Goal: Entertainment & Leisure: Consume media (video, audio)

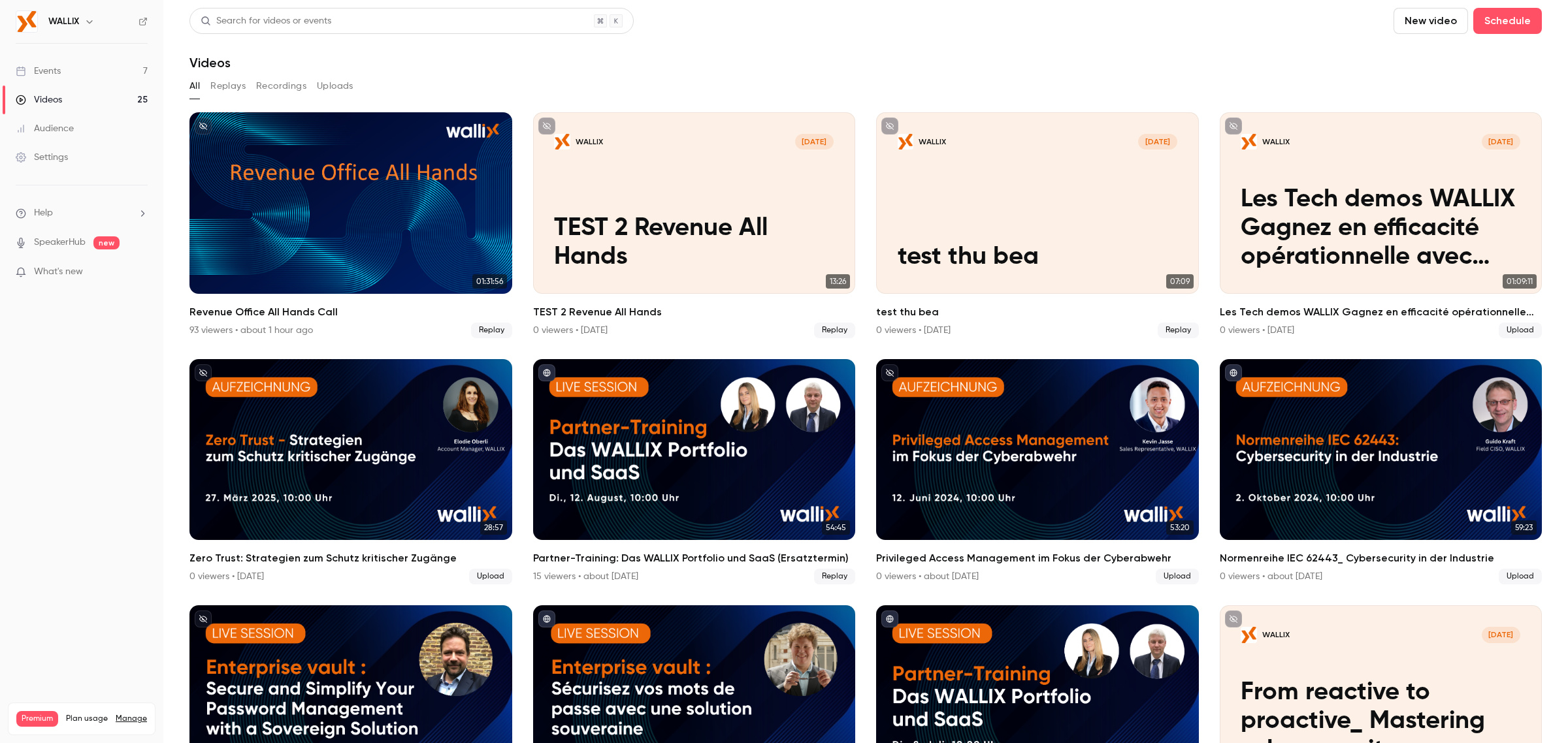
click at [80, 99] on link "Videos 25" at bounding box center [81, 100] width 163 height 29
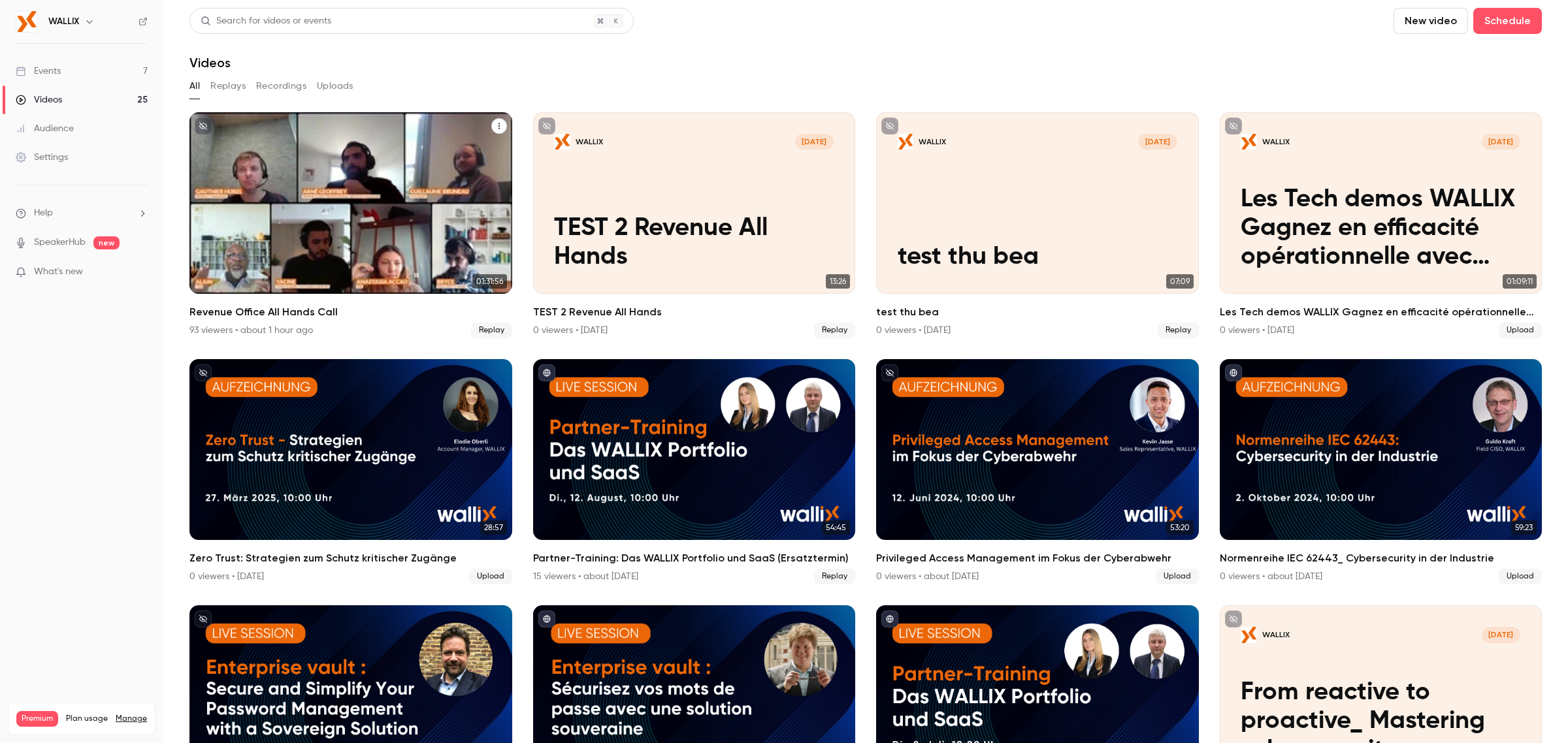
click at [321, 219] on div "Revenue Office All Hands Call" at bounding box center [351, 203] width 323 height 182
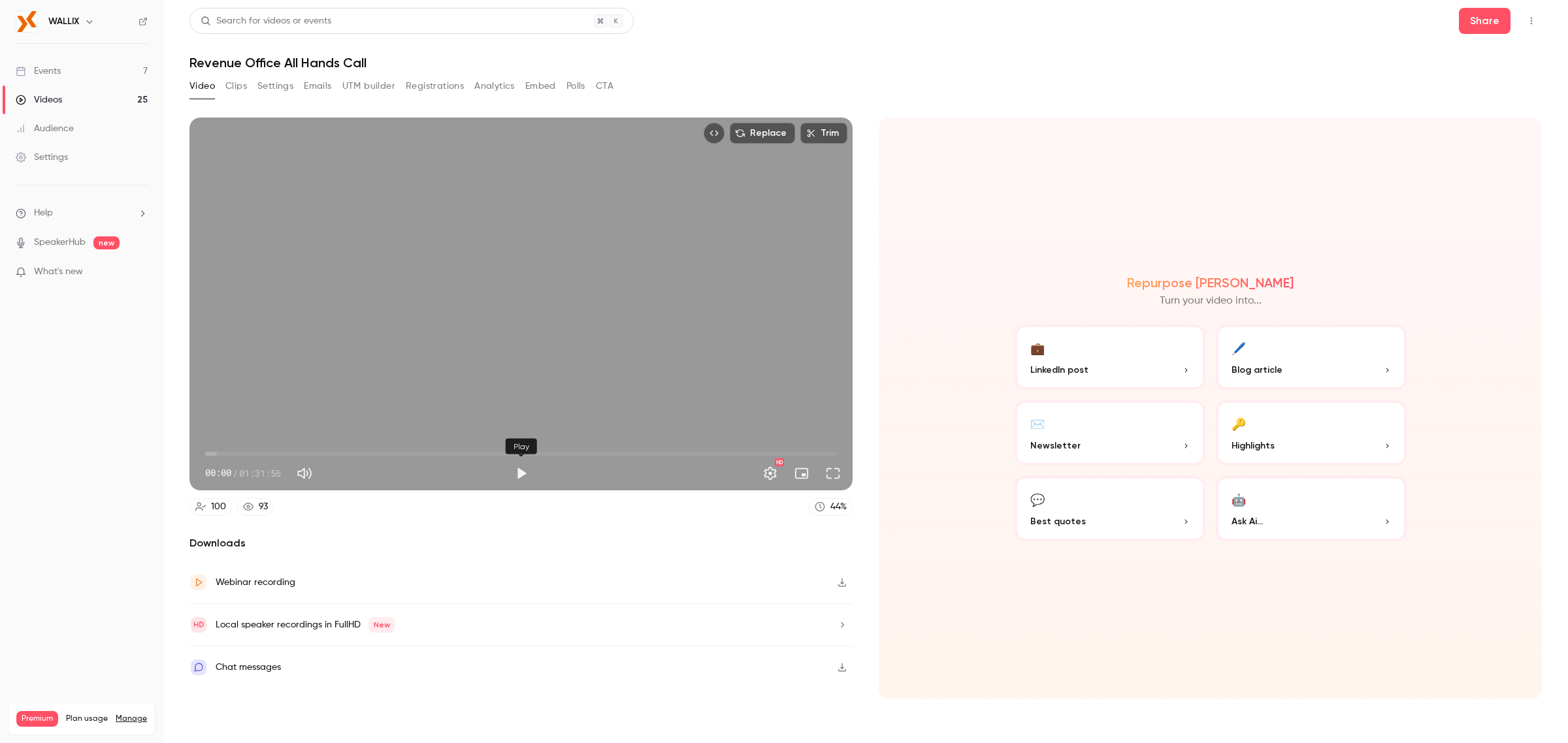
click at [526, 470] on button "Play" at bounding box center [521, 474] width 26 height 26
click at [798, 451] on span "00:00" at bounding box center [520, 454] width 632 height 21
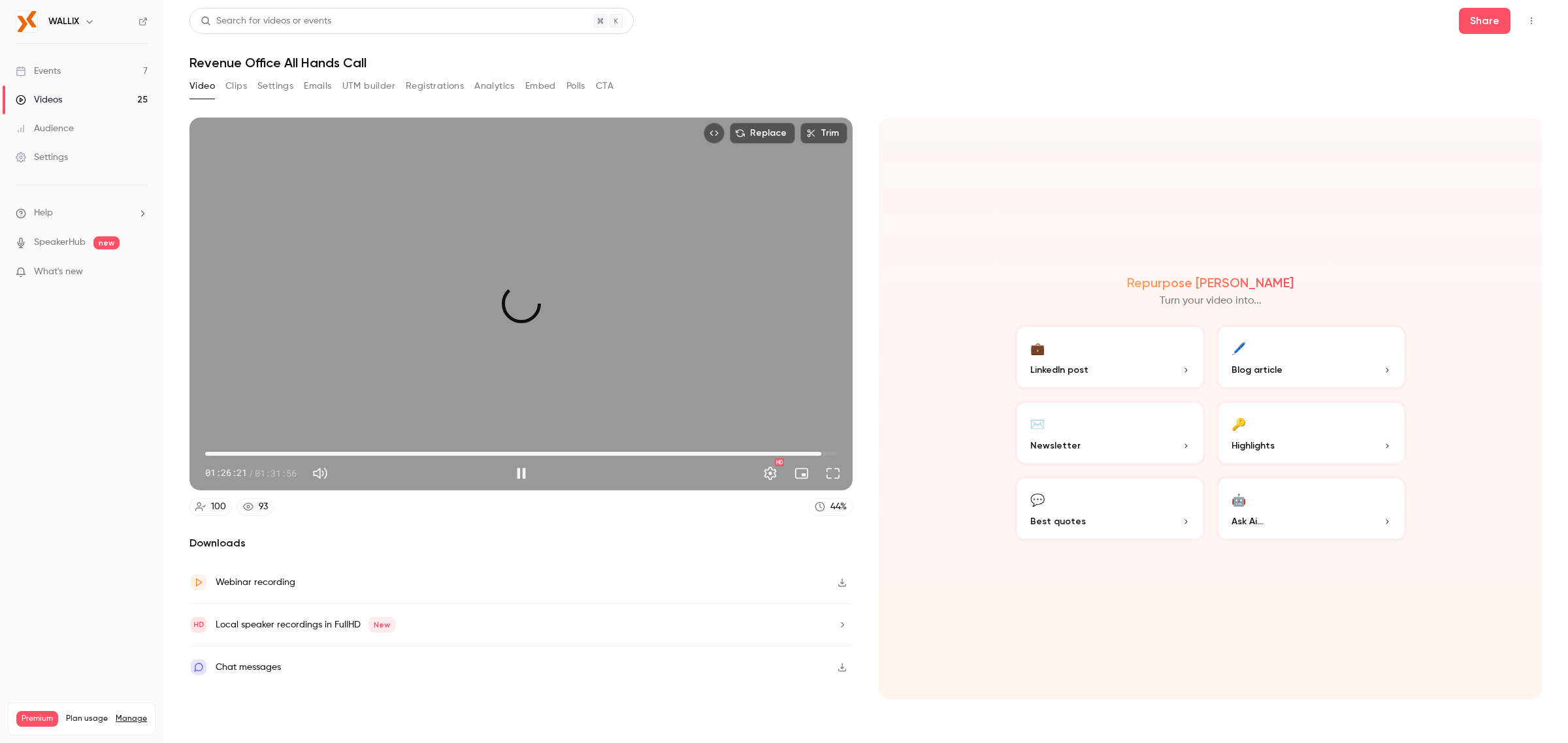
click at [821, 456] on span "01:29:39" at bounding box center [520, 454] width 632 height 21
click at [828, 456] on span "01:30:42" at bounding box center [520, 454] width 632 height 21
click at [832, 452] on span "01:30:55" at bounding box center [829, 453] width 4 height 4
click at [838, 452] on span "01:31:57" at bounding box center [836, 453] width 4 height 4
click at [833, 452] on span "01:31:22" at bounding box center [832, 453] width 4 height 4
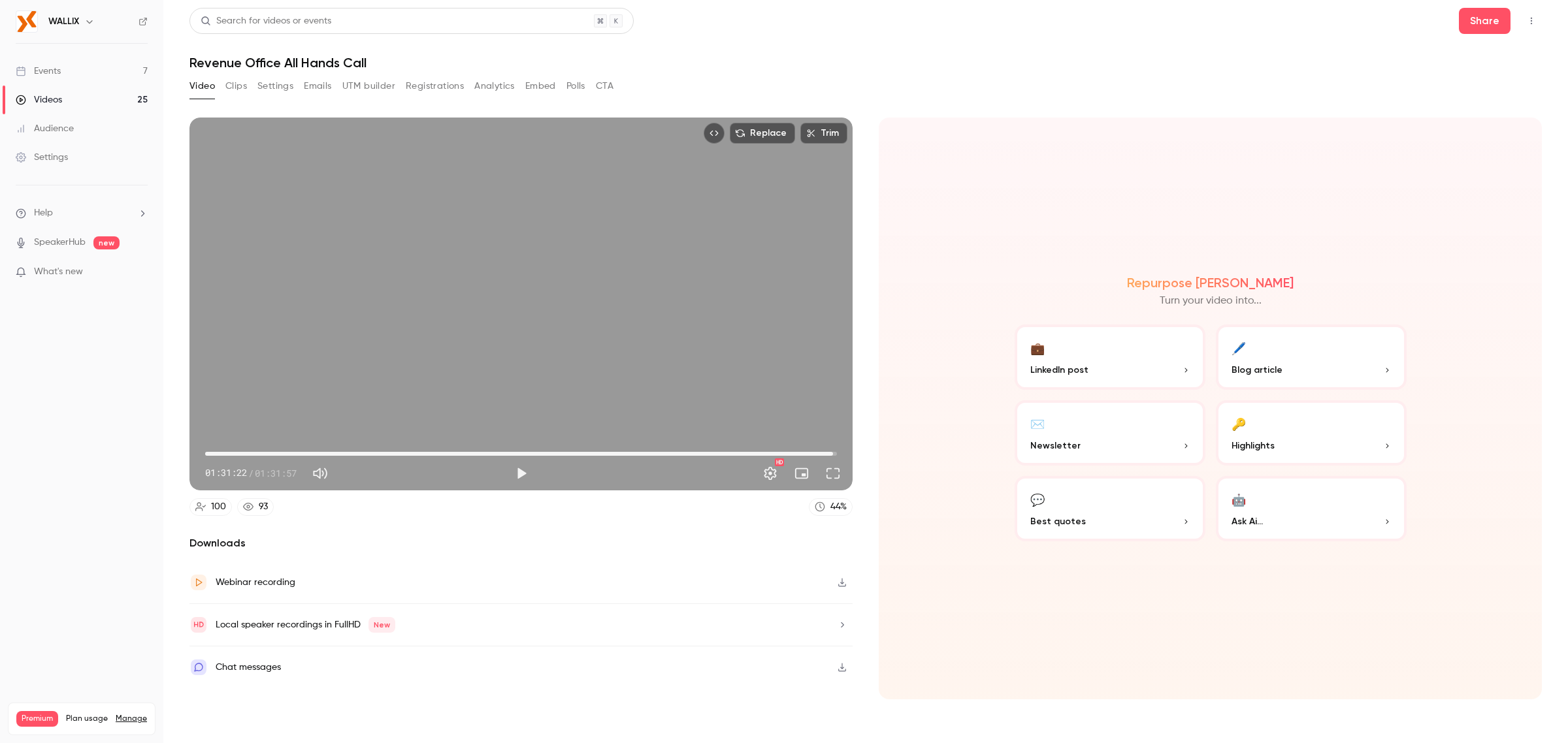
click at [490, 271] on div "Replace Trim 01:31:22 01:31:22 / 01:31:57 HD" at bounding box center [521, 305] width 663 height 373
type input "******"
click at [471, 285] on div "Replace Trim 01:31:23 01:31:23 / 01:31:57 HD" at bounding box center [521, 305] width 663 height 373
click at [62, 113] on link "Videos 25" at bounding box center [81, 100] width 163 height 29
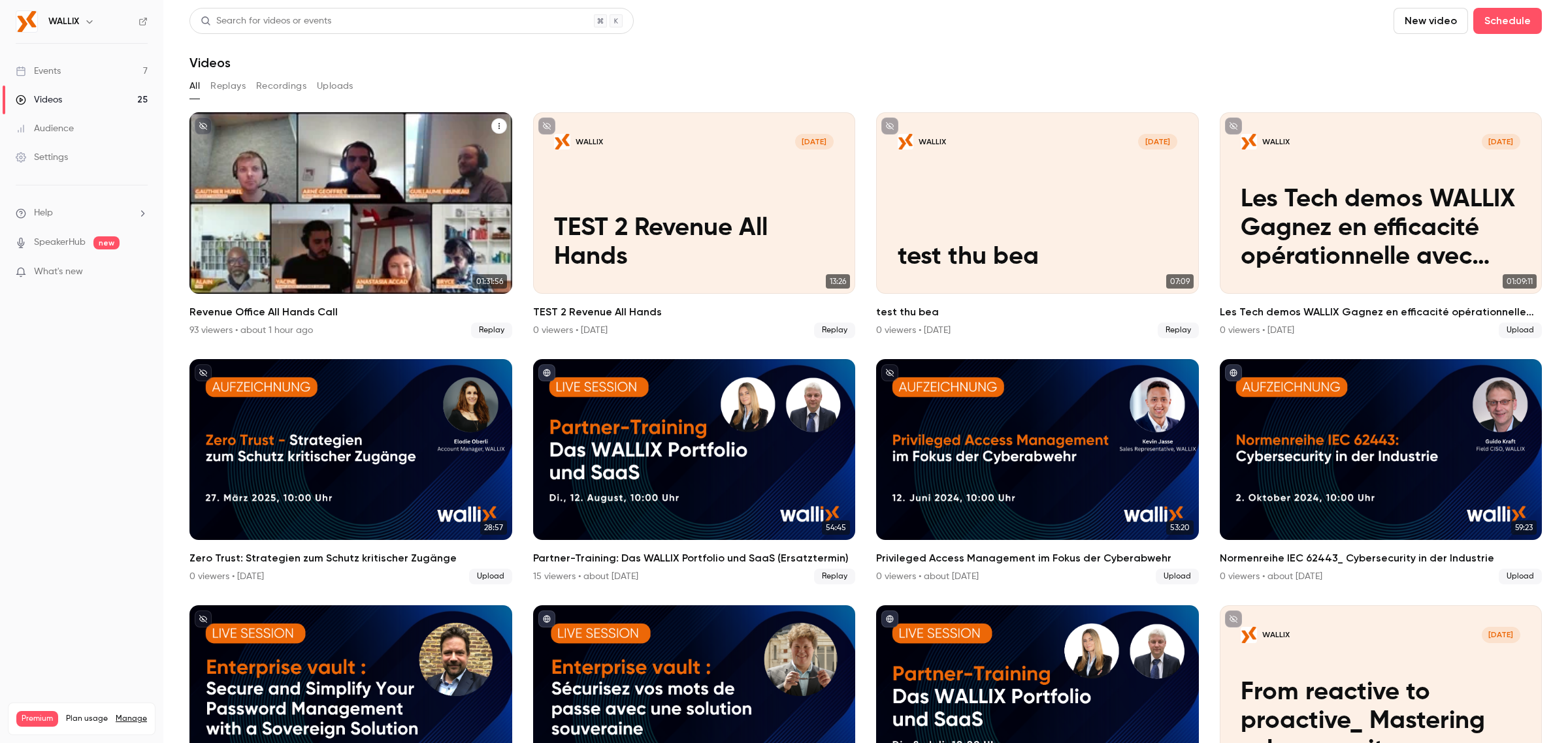
click at [340, 200] on div "Revenue Office All Hands Call" at bounding box center [351, 203] width 323 height 182
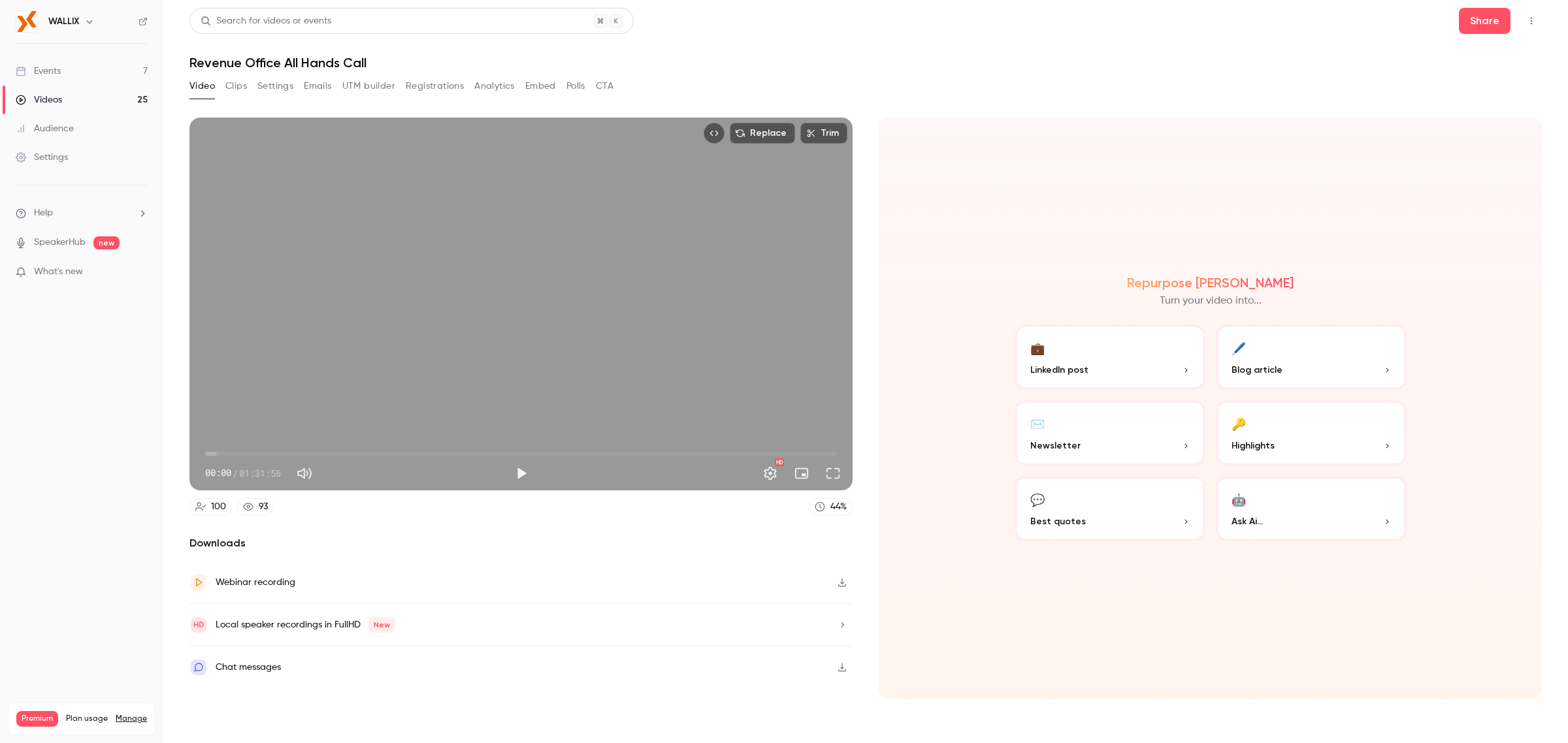
click at [508, 452] on span "00:00" at bounding box center [520, 454] width 632 height 21
click at [782, 452] on span "44:07" at bounding box center [520, 454] width 632 height 21
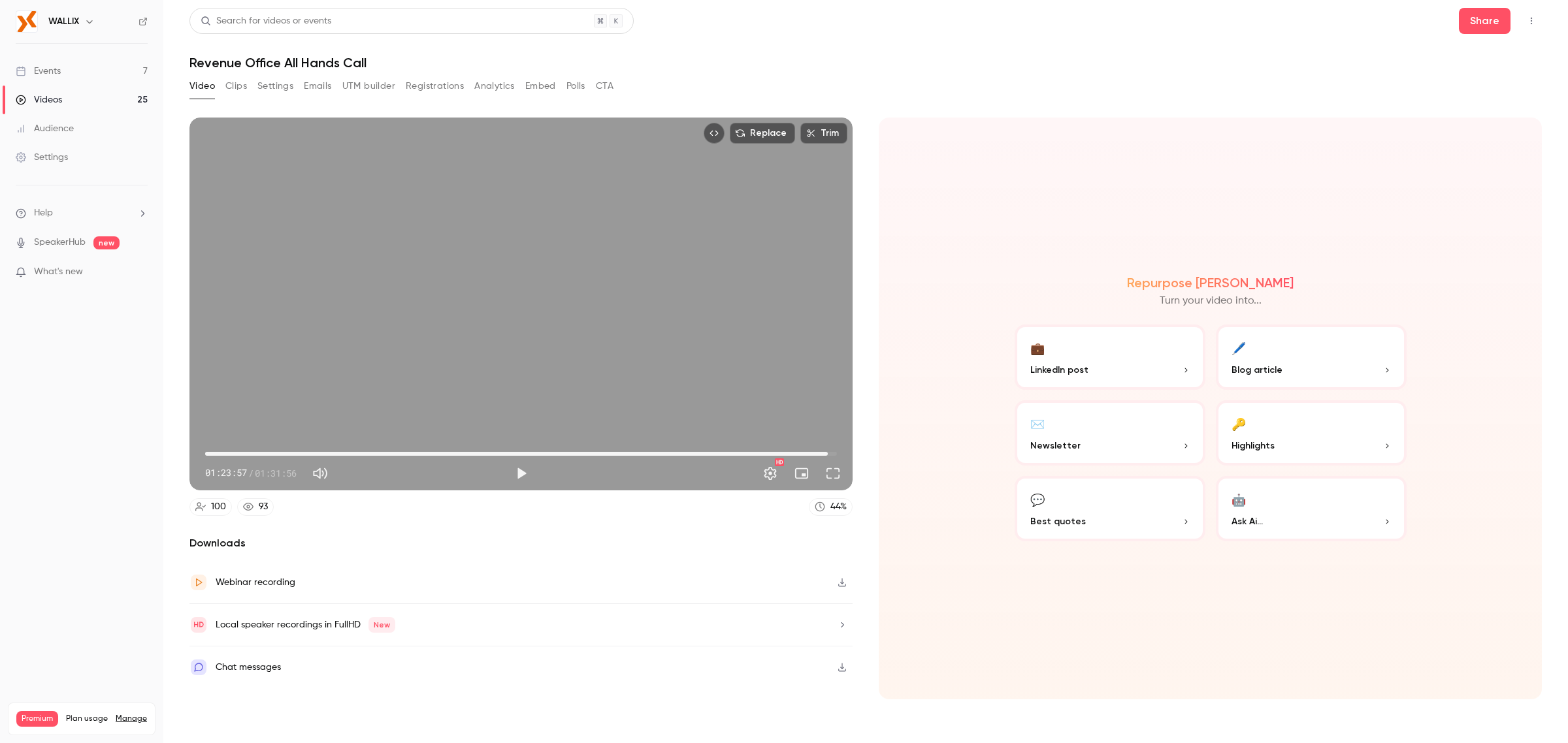
click at [828, 452] on span "01:30:36" at bounding box center [520, 454] width 632 height 21
click at [832, 452] on span "01:31:11" at bounding box center [831, 453] width 4 height 4
click at [834, 452] on span "01:31:11" at bounding box center [831, 453] width 4 height 4
type input "******"
drag, startPoint x: 835, startPoint y: 452, endPoint x: 843, endPoint y: 452, distance: 8.0
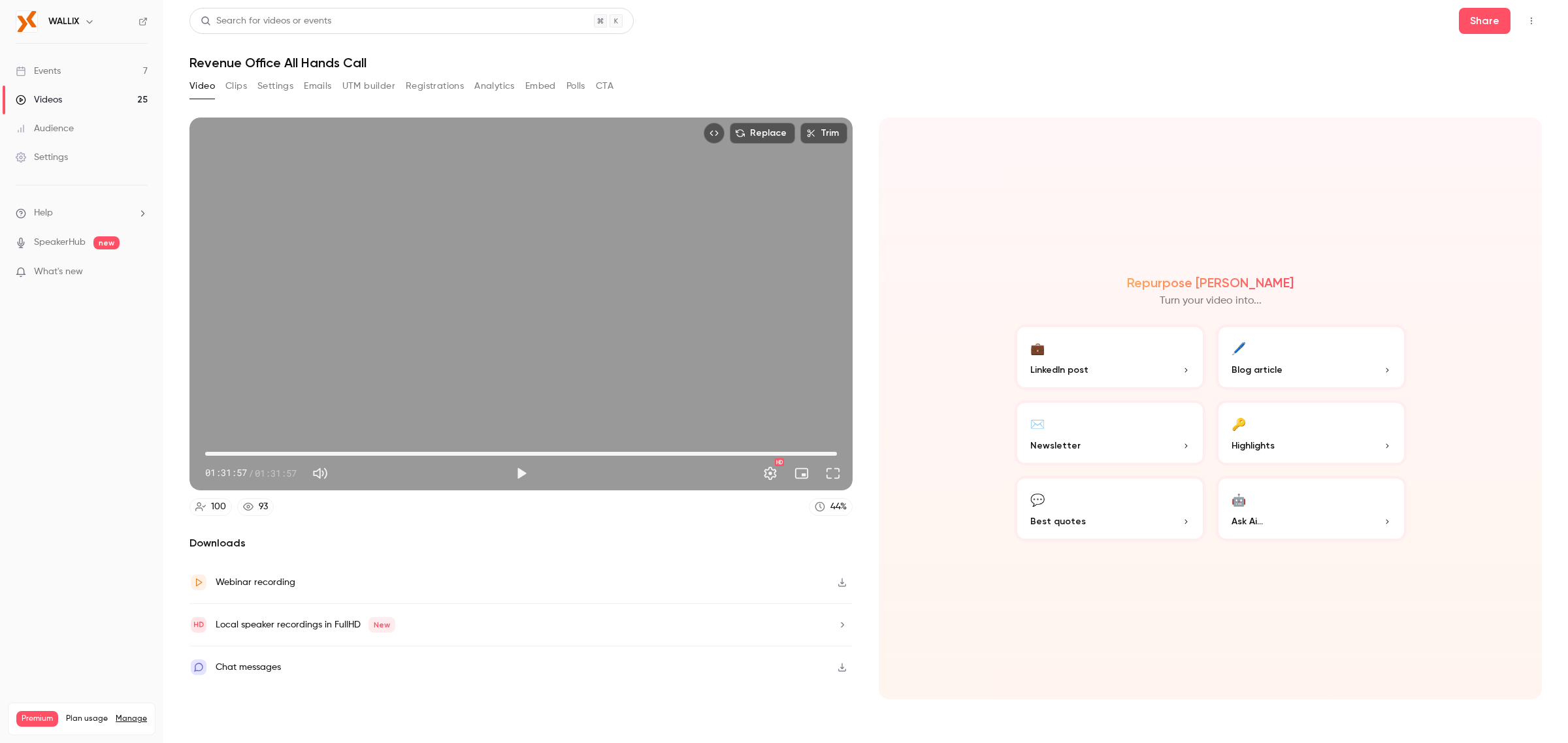
click at [839, 452] on span "01:31:57" at bounding box center [836, 453] width 4 height 4
click at [947, 356] on div "Repurpose Ai Turn your video into... 💼 LinkedIn post 🖊️ Blog article ✉️ Newslet…" at bounding box center [1210, 408] width 663 height 582
